Goal: Task Accomplishment & Management: Manage account settings

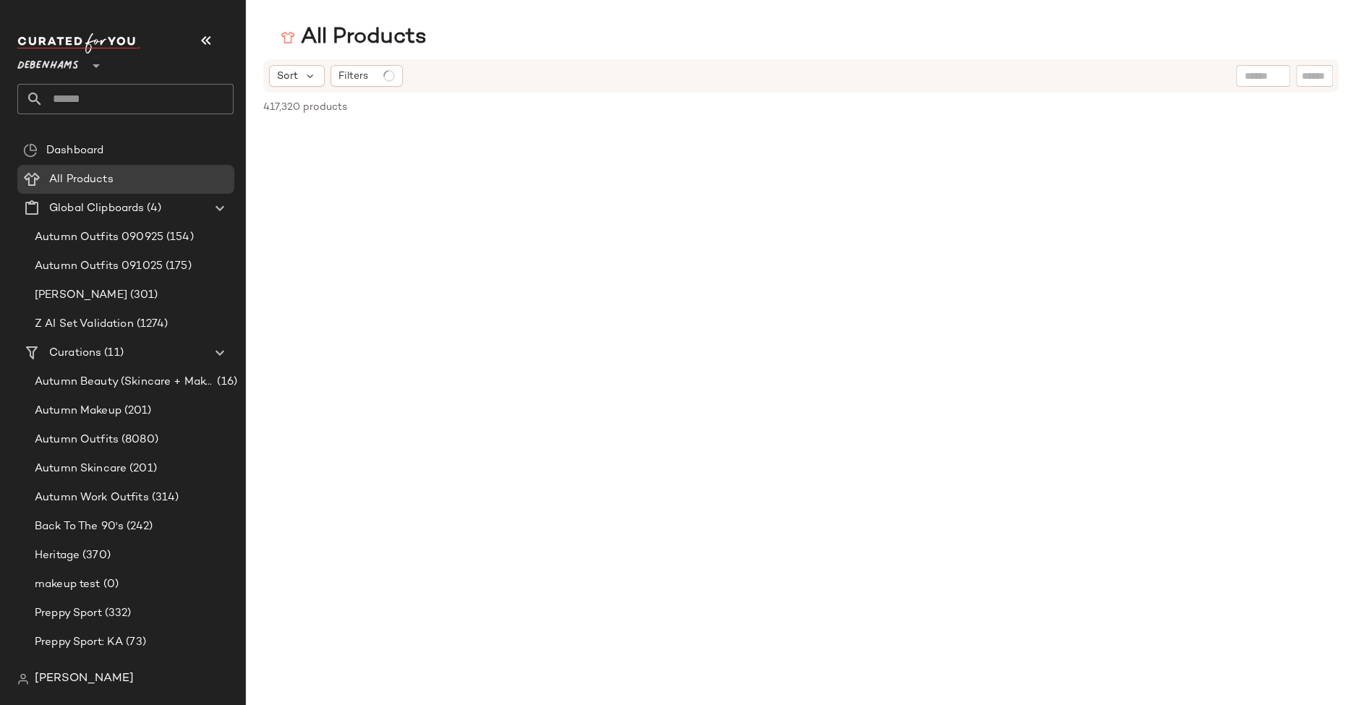
click at [88, 64] on icon at bounding box center [96, 65] width 17 height 17
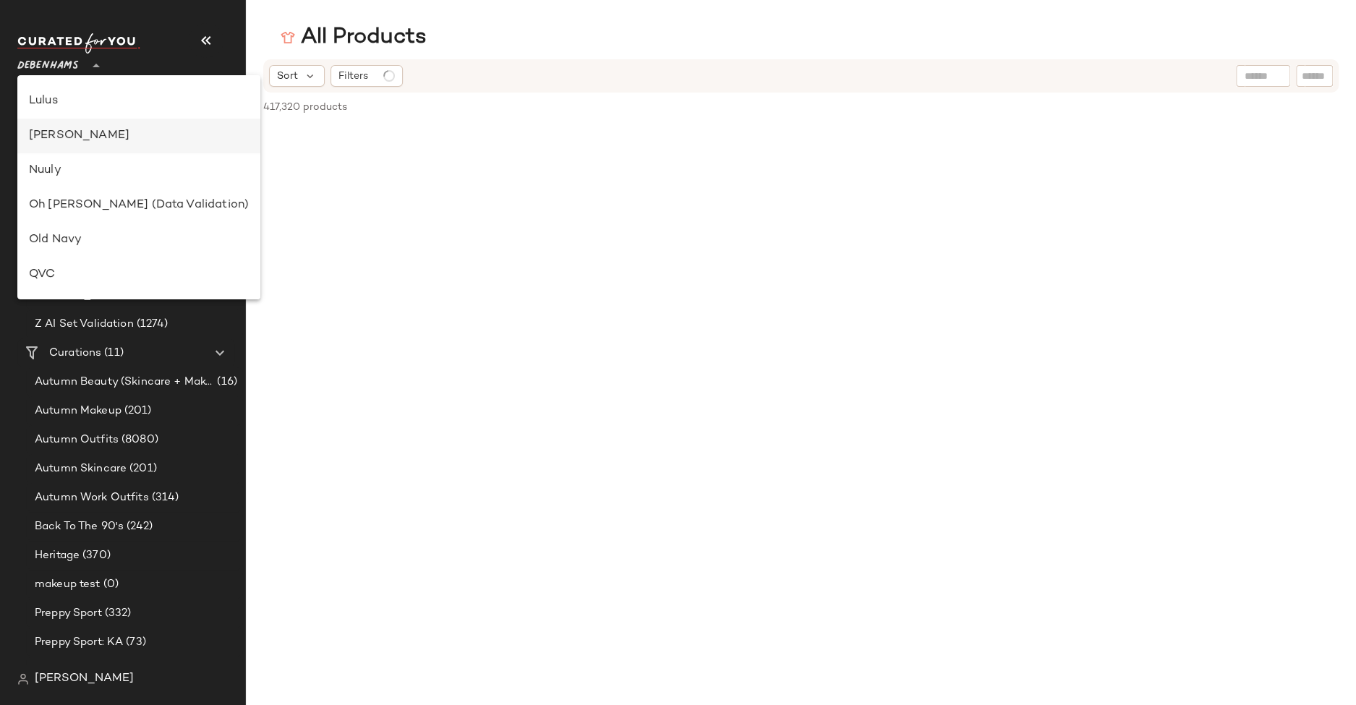
scroll to position [393, 0]
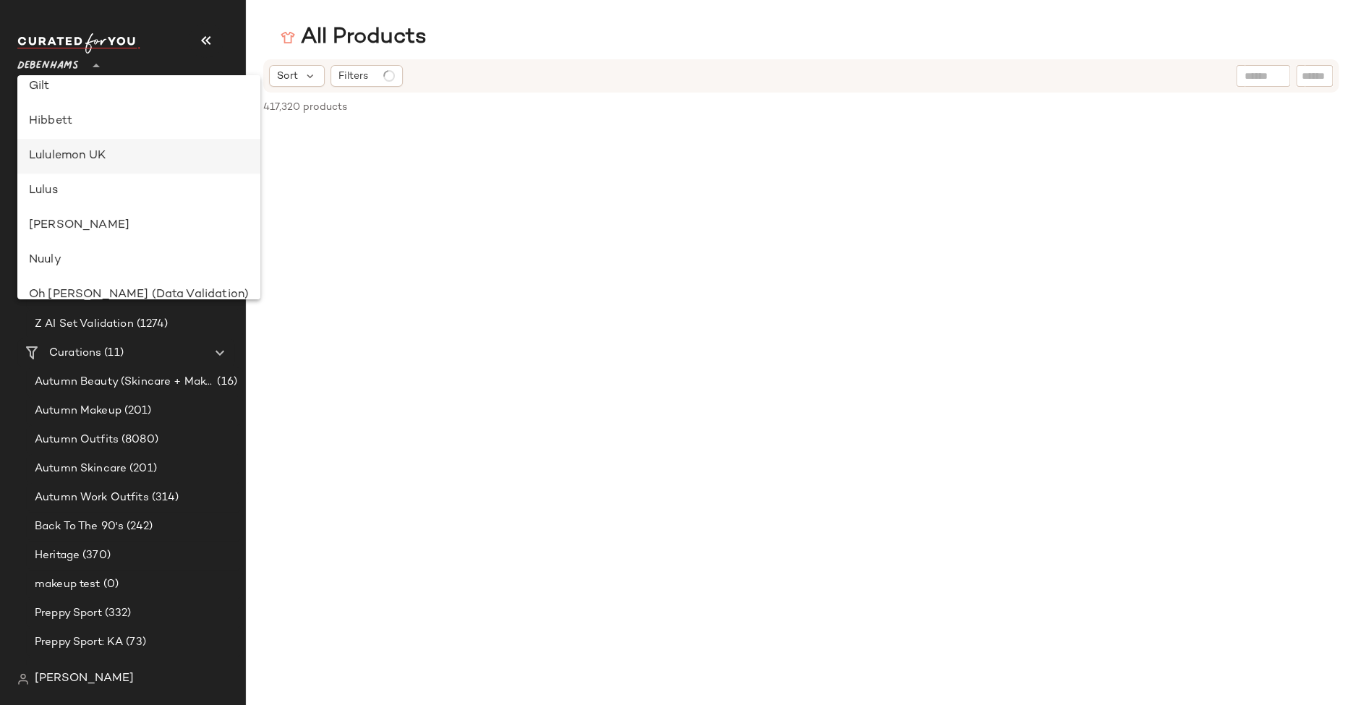
click at [82, 159] on div "Lululemon UK" at bounding box center [139, 156] width 220 height 17
type input "**"
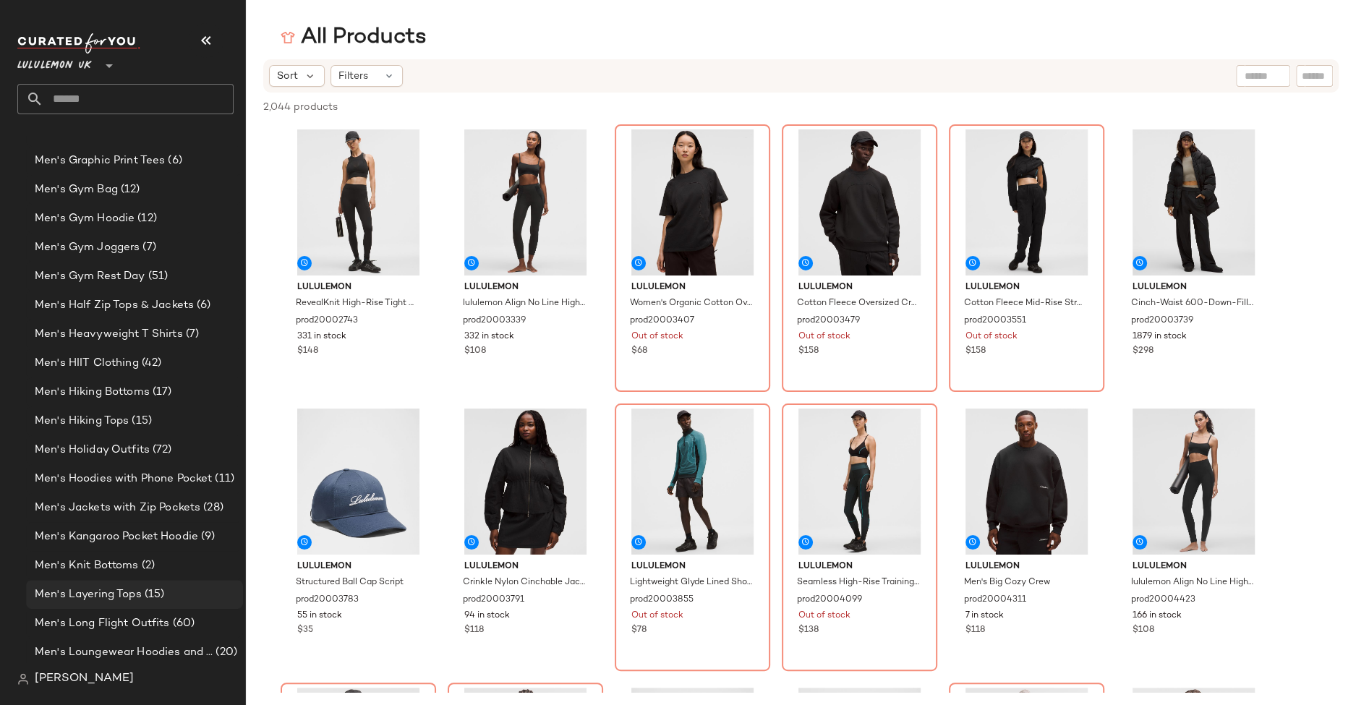
scroll to position [851, 0]
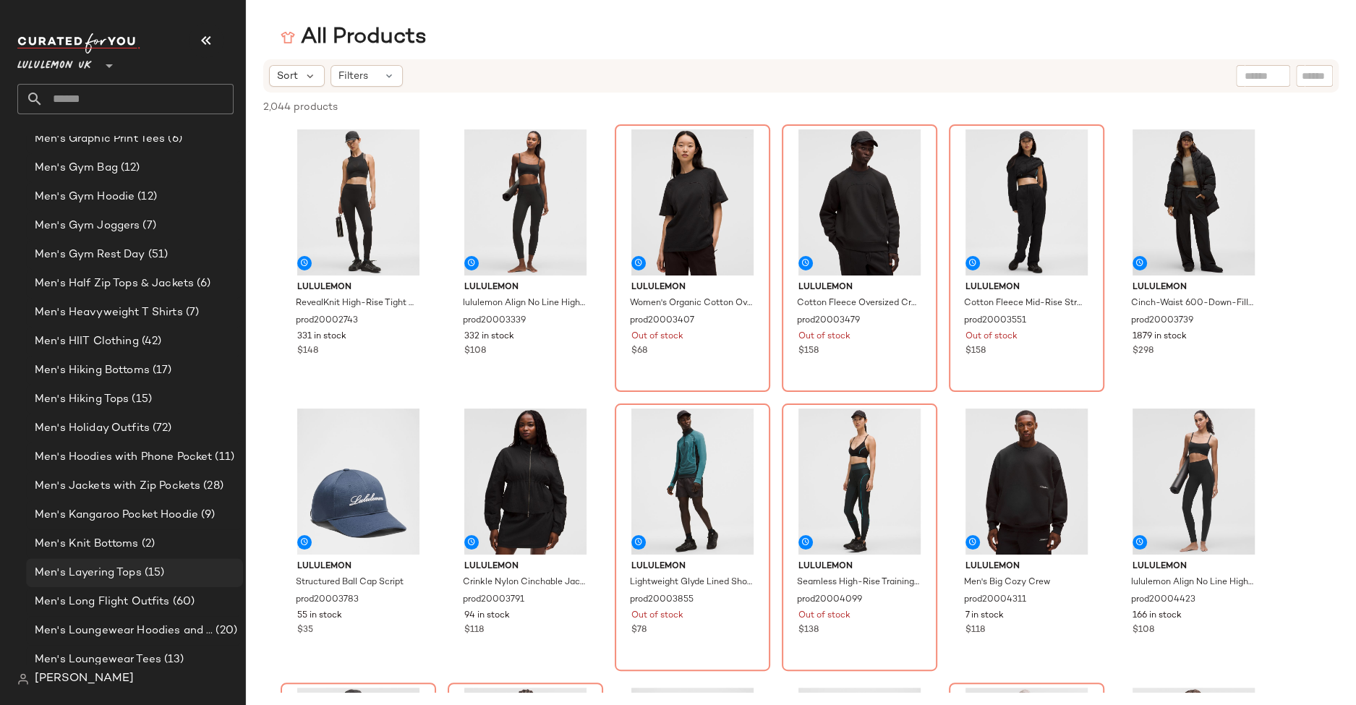
click at [76, 561] on div "Men's Layering Tops (15)" at bounding box center [134, 572] width 217 height 29
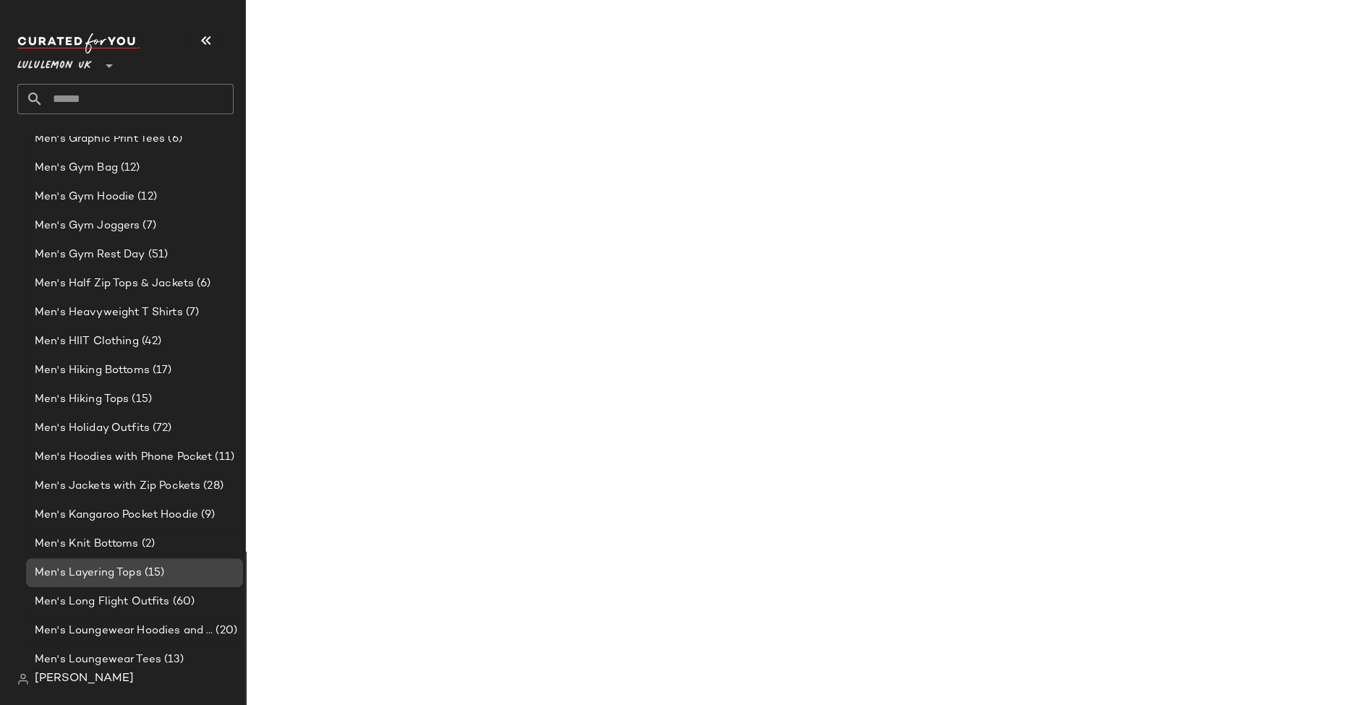
click at [135, 565] on span "Men's Layering Tops" at bounding box center [88, 573] width 107 height 17
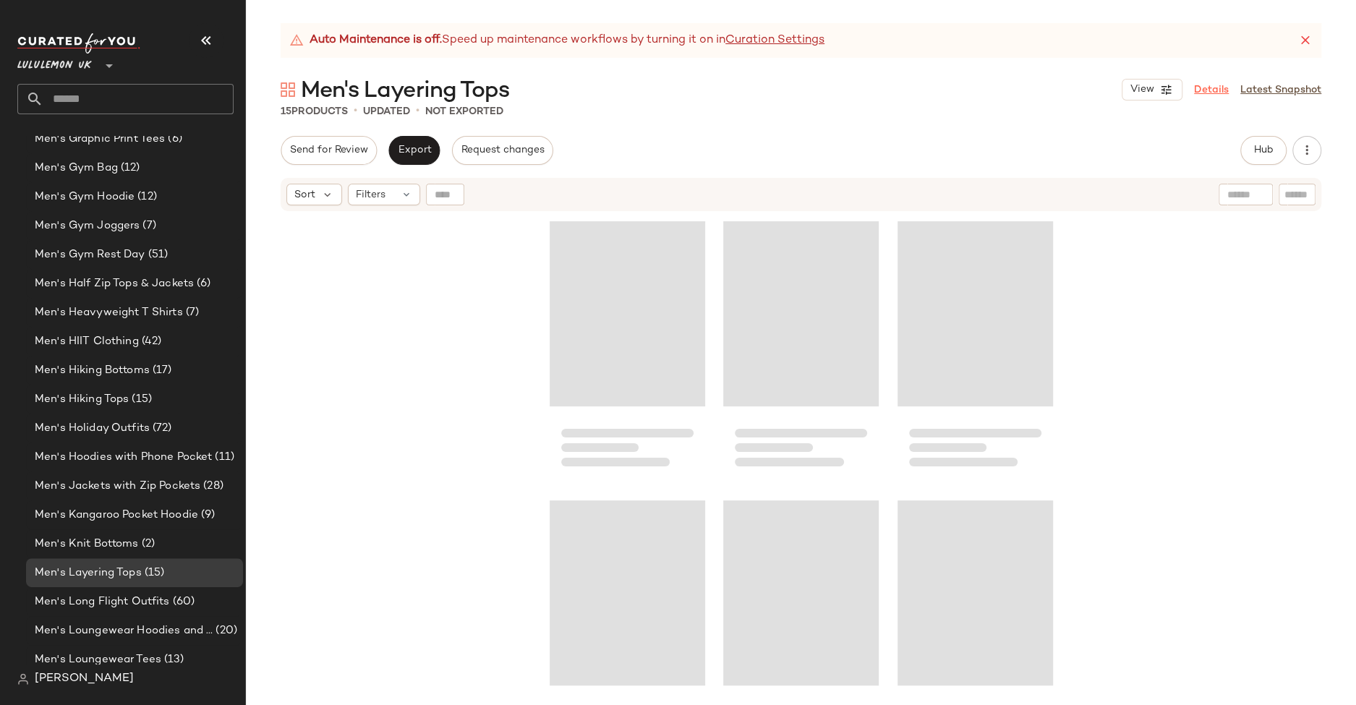
click at [1218, 88] on link "Details" at bounding box center [1211, 89] width 35 height 15
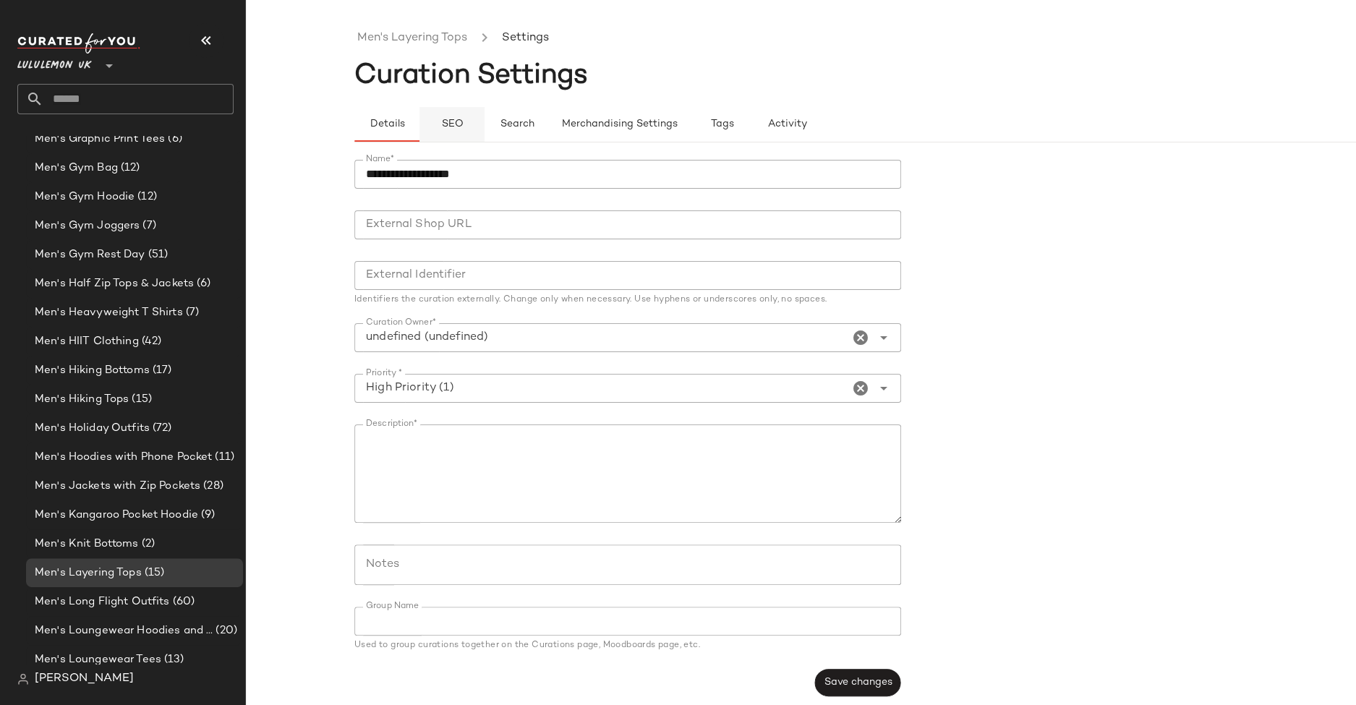
click at [433, 130] on button "SEO" at bounding box center [452, 124] width 65 height 35
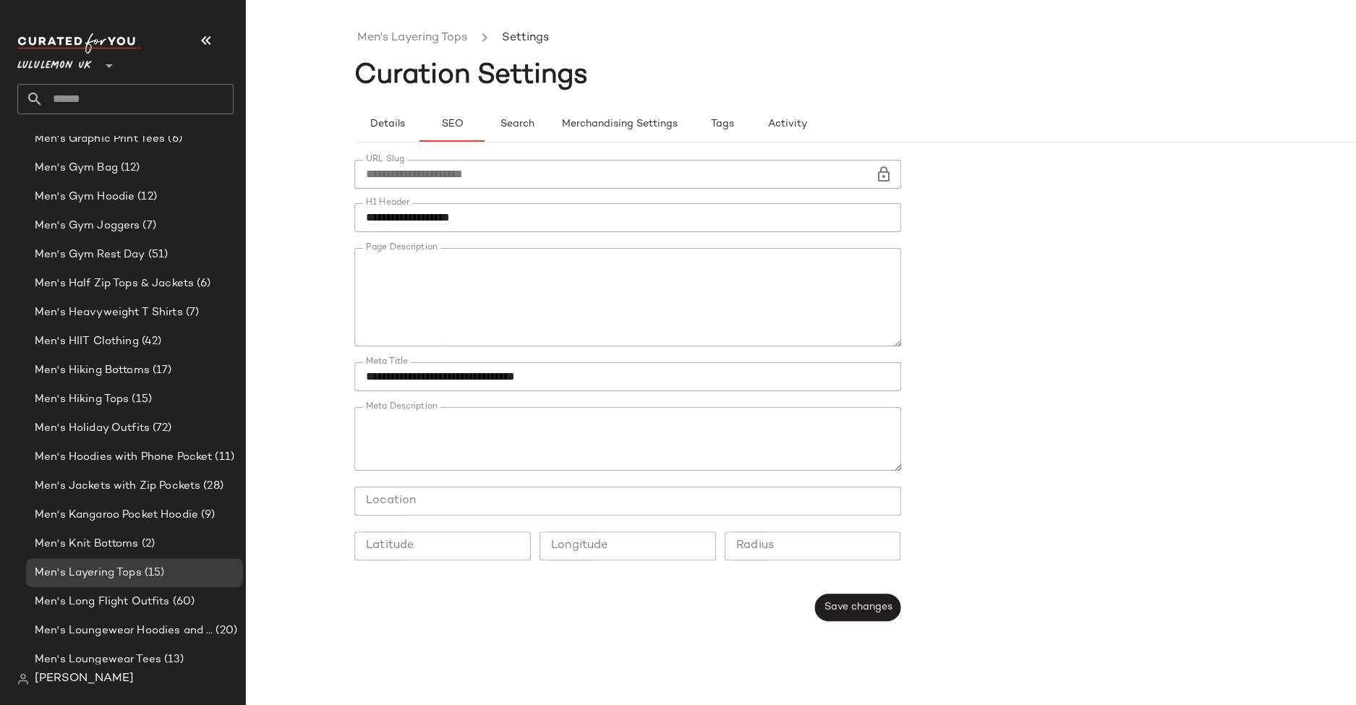
click at [391, 251] on textarea "Page Description" at bounding box center [627, 297] width 547 height 98
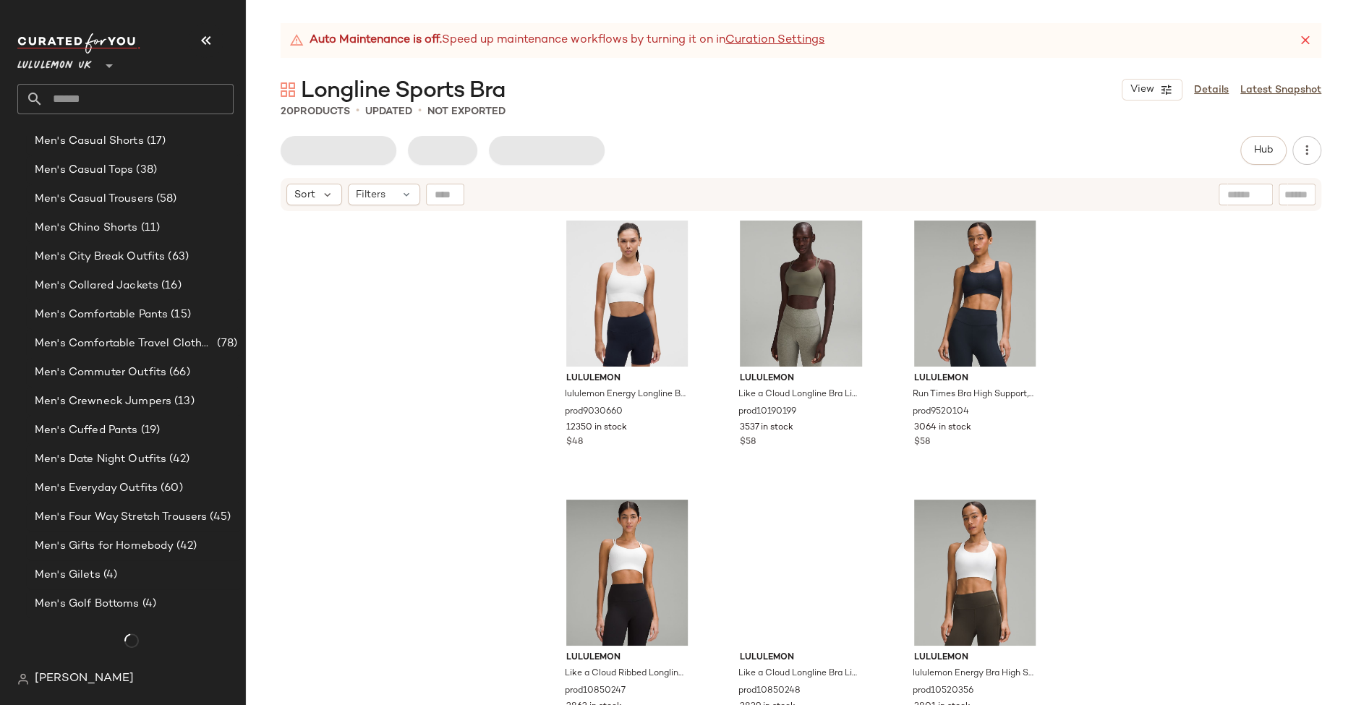
scroll to position [1687, 0]
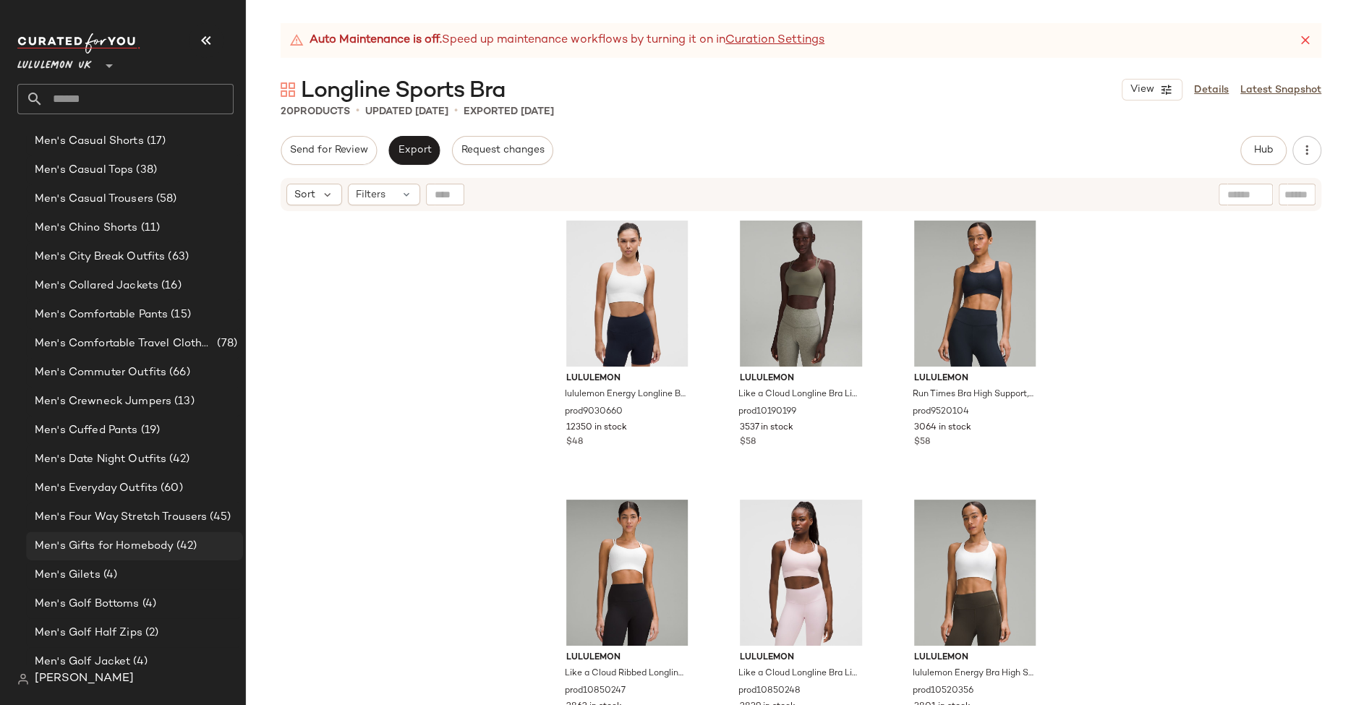
click at [175, 532] on div "Men's Gifts for Homebody (42)" at bounding box center [134, 546] width 217 height 29
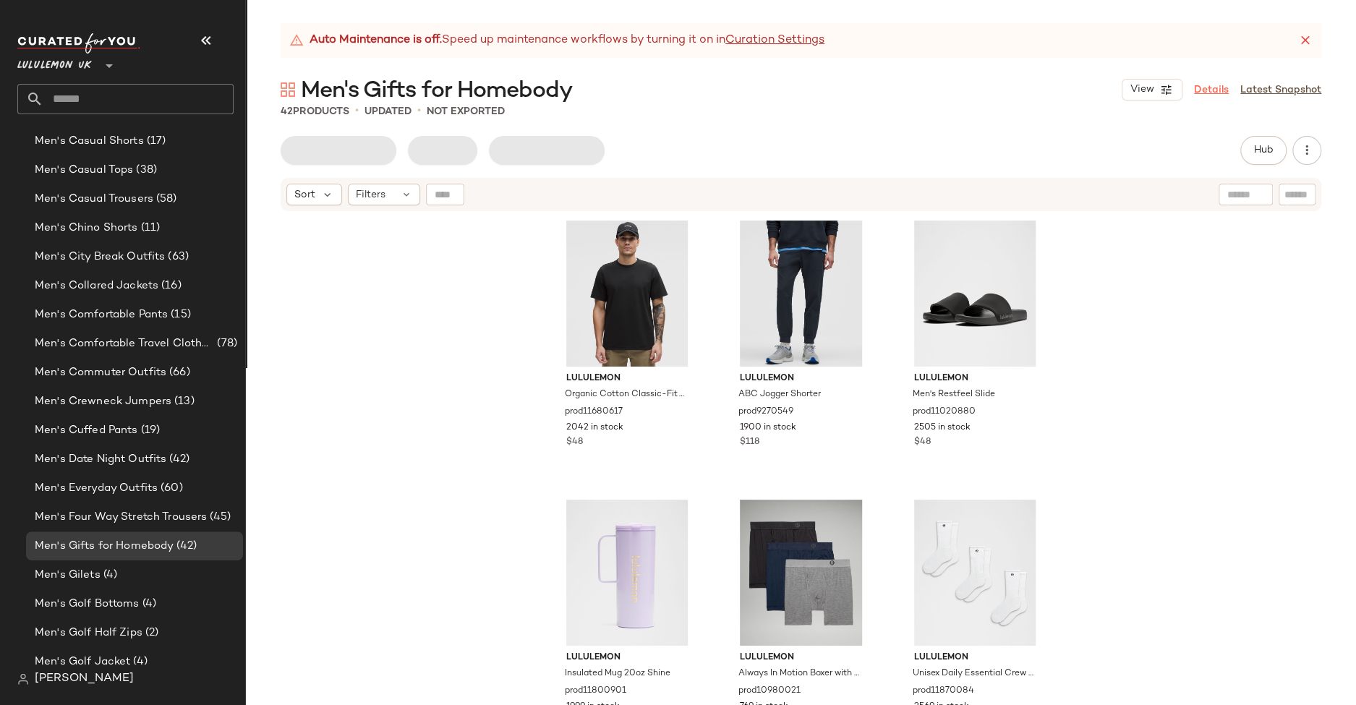
click at [1222, 90] on link "Details" at bounding box center [1211, 89] width 35 height 15
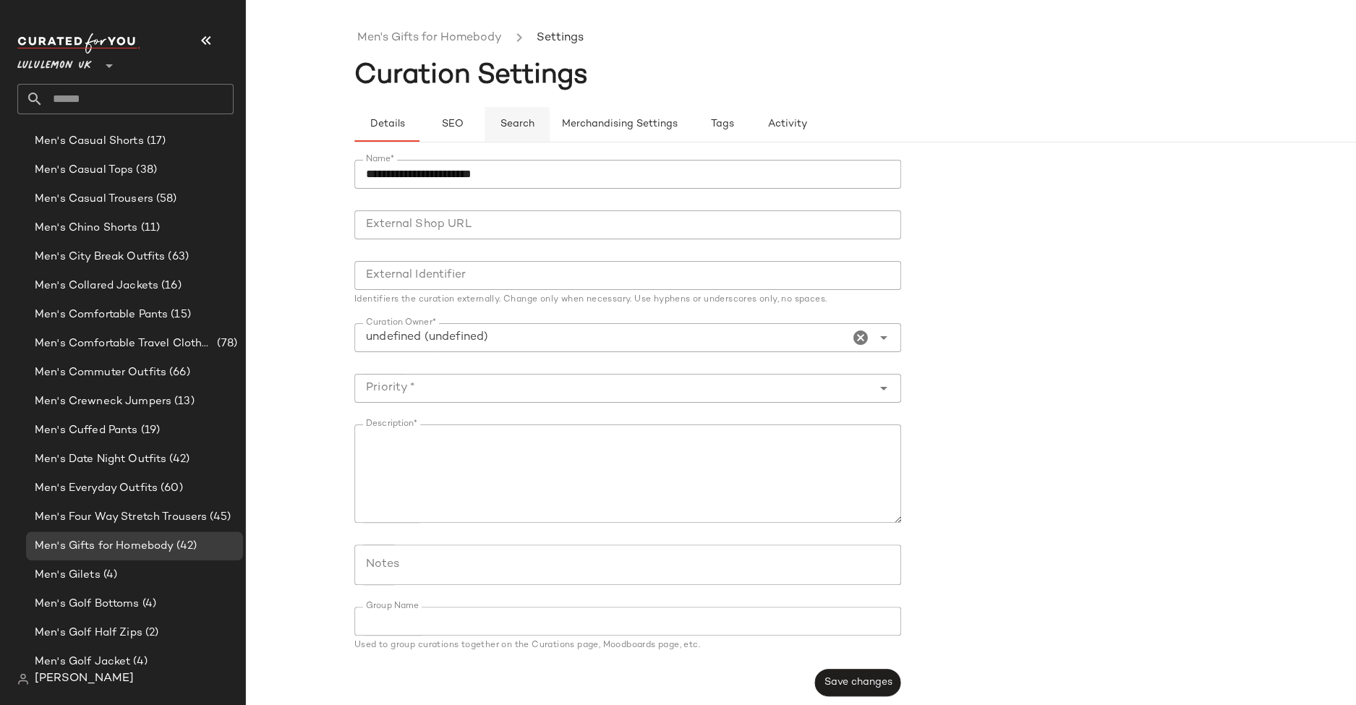
click at [527, 122] on span "Search" at bounding box center [517, 125] width 35 height 12
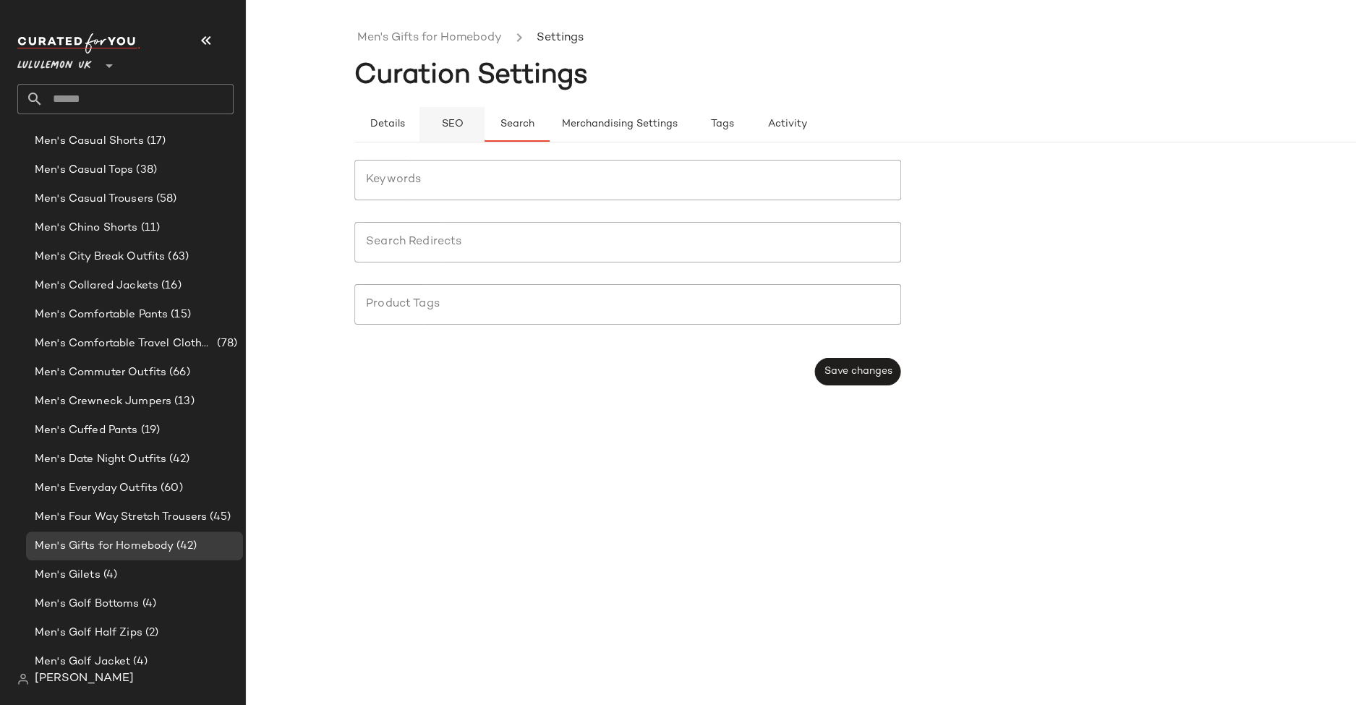
click at [451, 129] on span "SEO" at bounding box center [451, 125] width 22 height 12
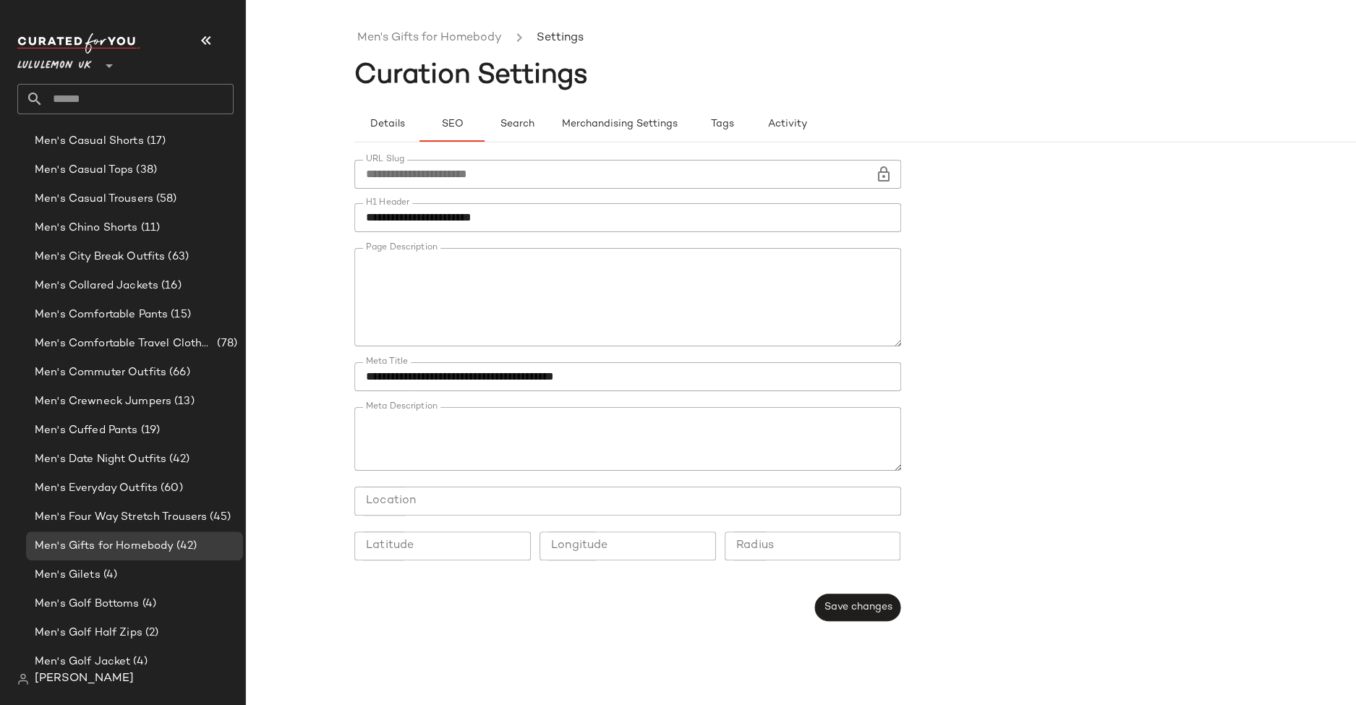
type button "seo"
click at [412, 405] on div at bounding box center [628, 402] width 524 height 10
click at [393, 401] on div at bounding box center [628, 402] width 524 height 10
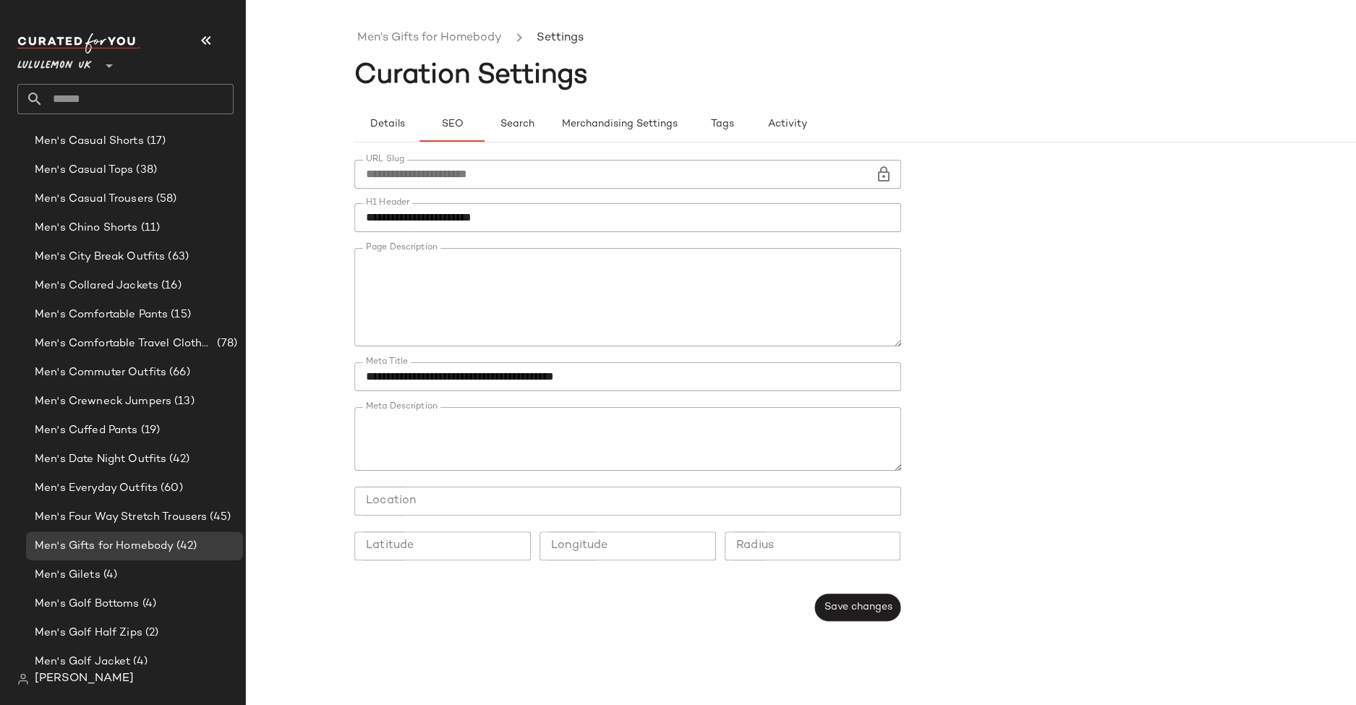
click at [393, 401] on div at bounding box center [628, 402] width 524 height 10
click at [538, 394] on div at bounding box center [627, 399] width 547 height 16
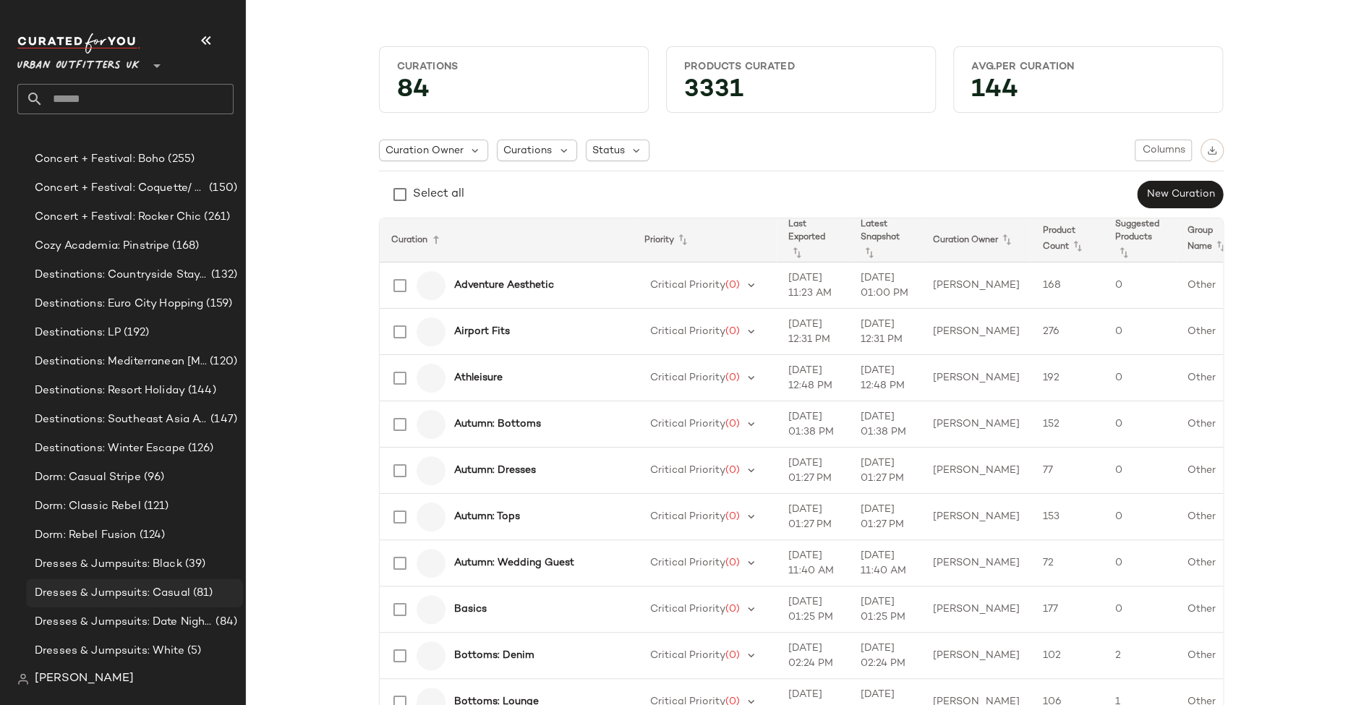
scroll to position [3551, 0]
click at [129, 577] on div "Dresses & Jumpsuits: Casual (81)" at bounding box center [134, 591] width 217 height 29
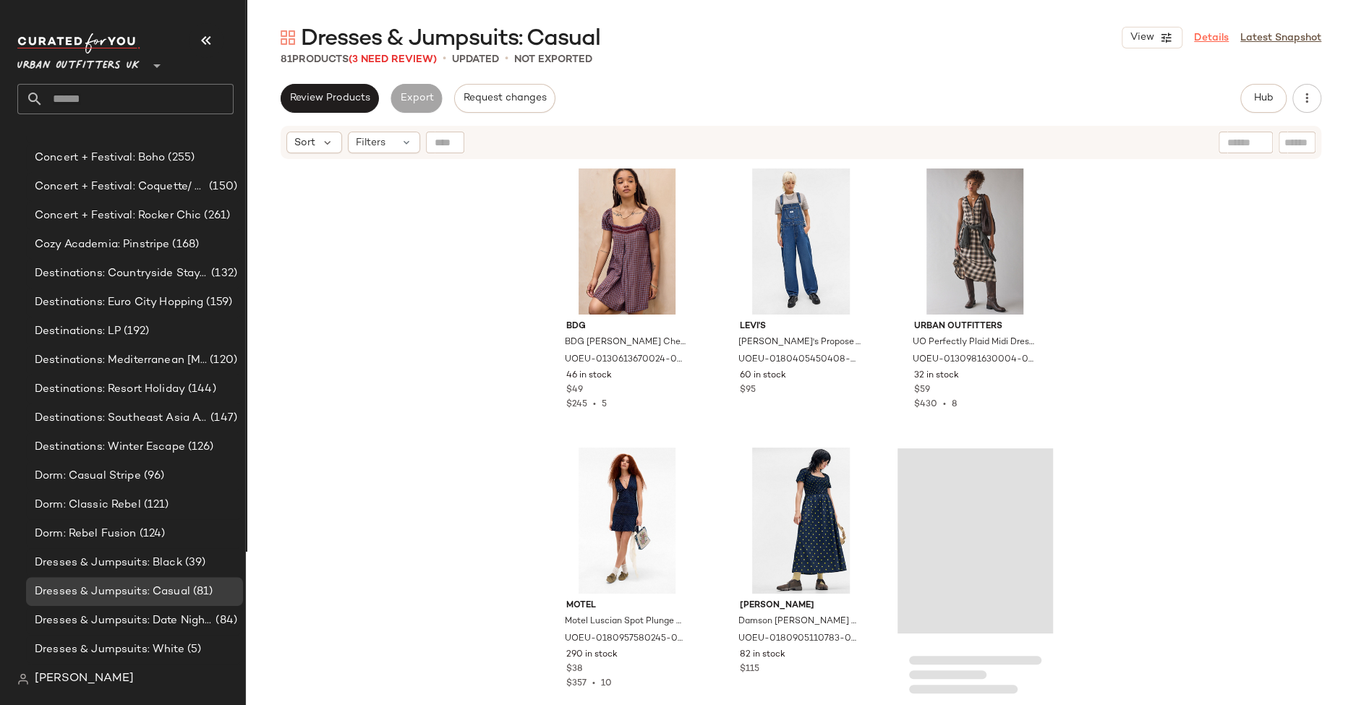
click at [1206, 38] on link "Details" at bounding box center [1211, 37] width 35 height 15
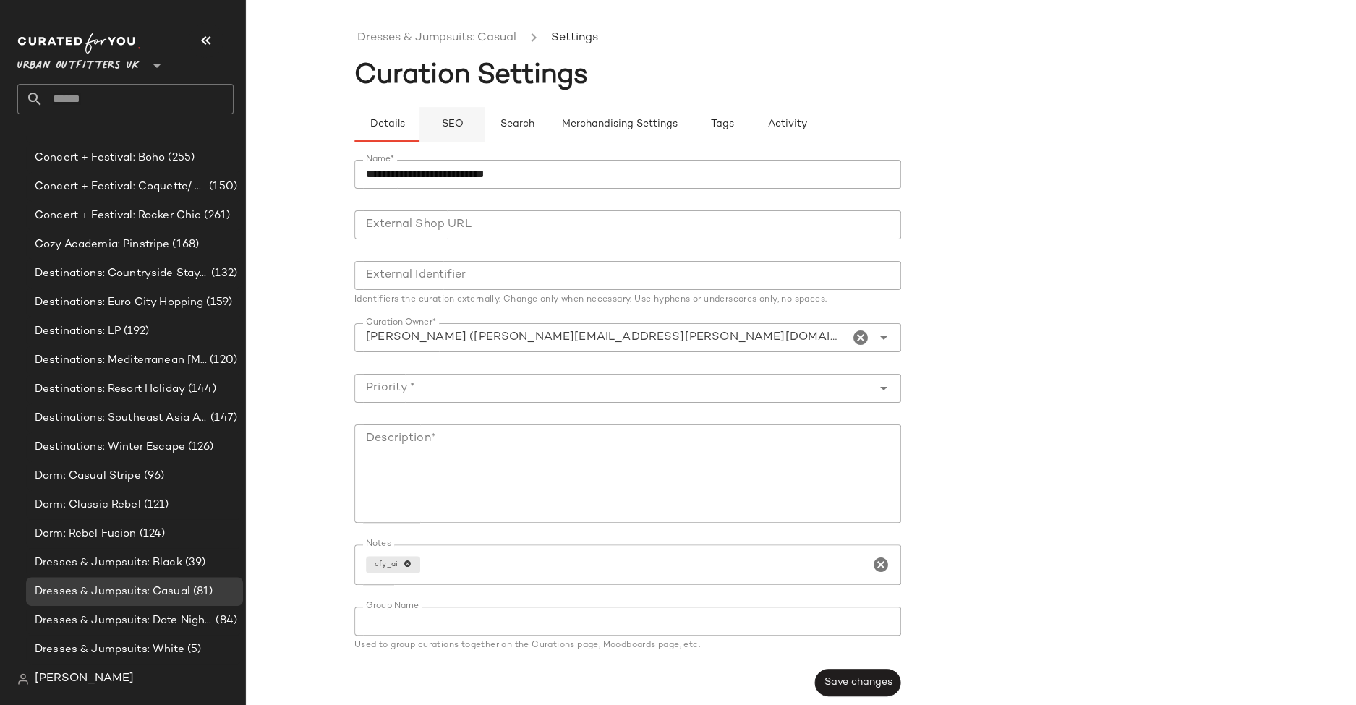
click at [448, 119] on span "SEO" at bounding box center [451, 125] width 22 height 12
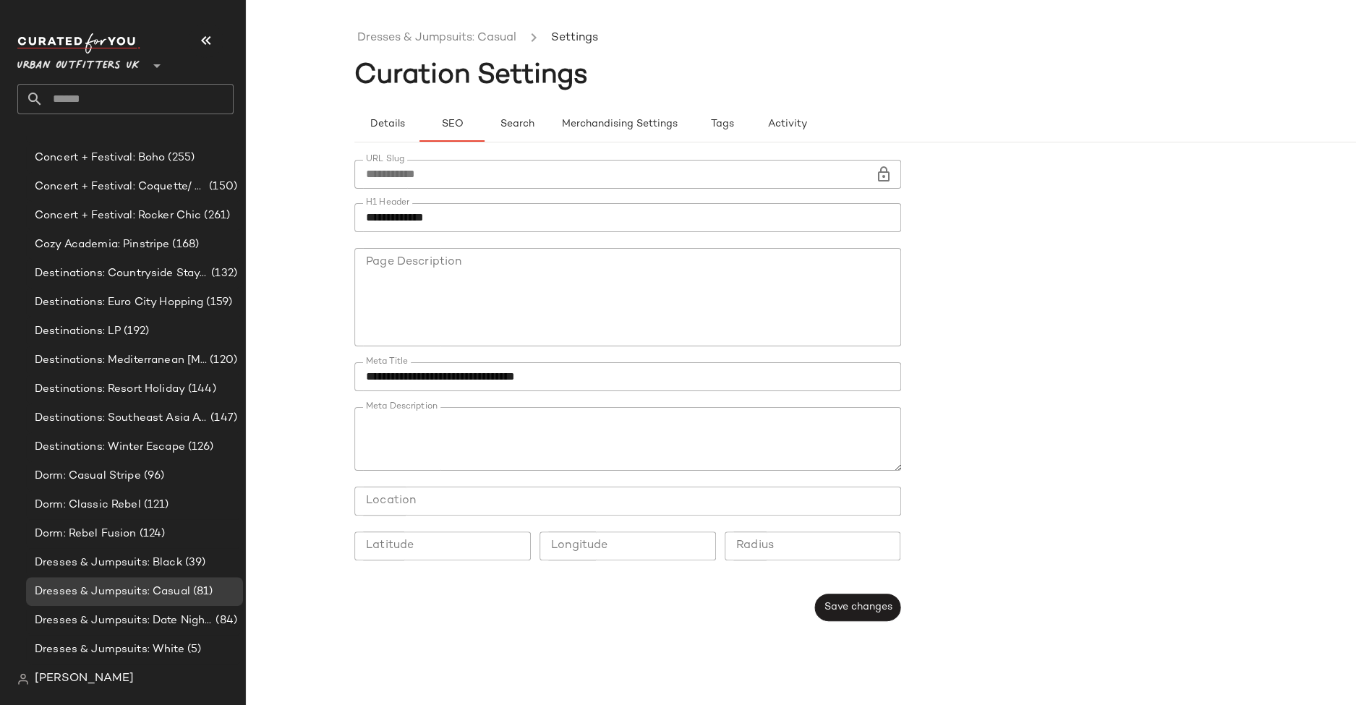
type button "seo"
click at [1167, 365] on form "**********" at bounding box center [909, 390] width 1110 height 479
